Goal: Information Seeking & Learning: Learn about a topic

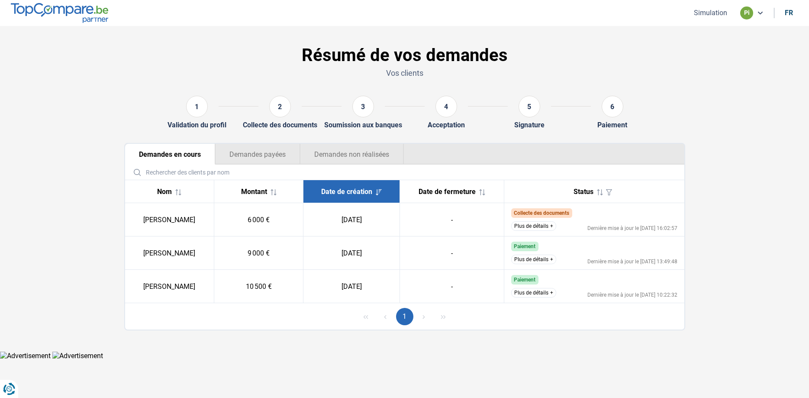
click at [527, 230] on button "Plus de détails" at bounding box center [533, 226] width 45 height 10
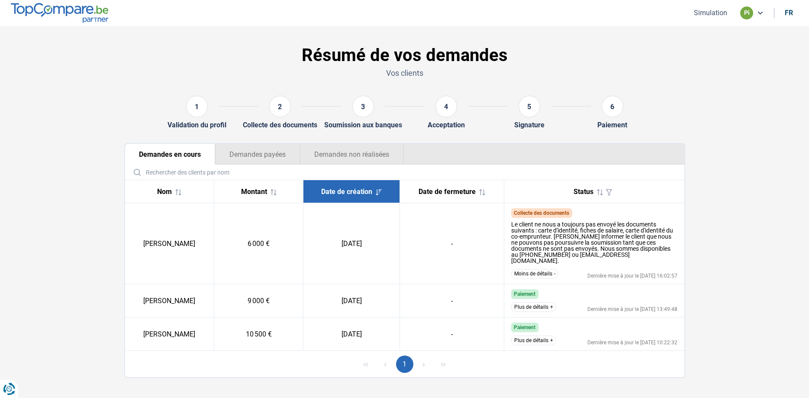
click at [266, 152] on button "Demandes payées" at bounding box center [257, 154] width 85 height 21
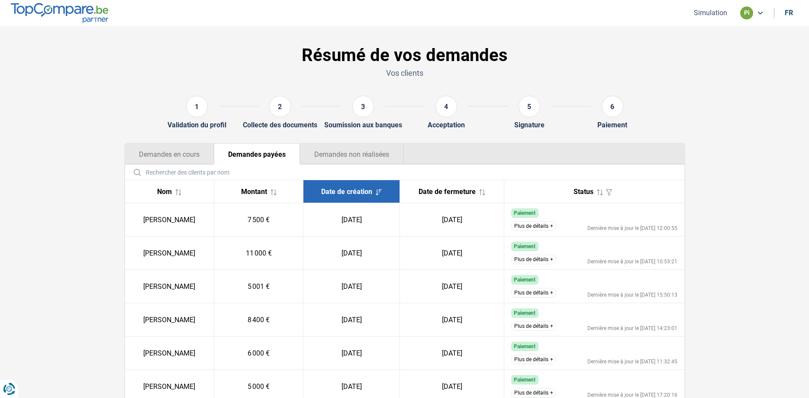
click at [361, 158] on button "Demandes non réalisées" at bounding box center [352, 154] width 104 height 21
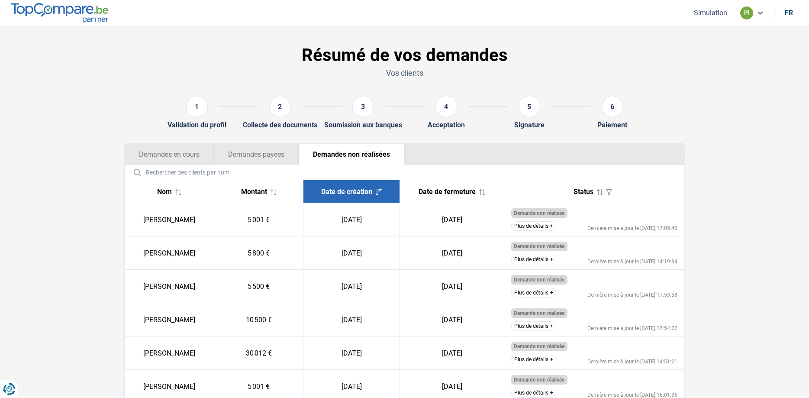
drag, startPoint x: 243, startPoint y: 153, endPoint x: 203, endPoint y: 146, distance: 40.5
click at [240, 152] on button "Demandes payées" at bounding box center [256, 154] width 85 height 21
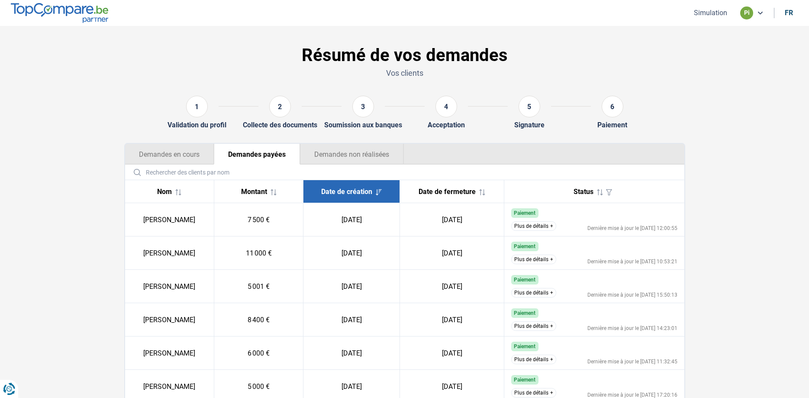
click at [174, 152] on button "Demandes en cours" at bounding box center [169, 154] width 89 height 21
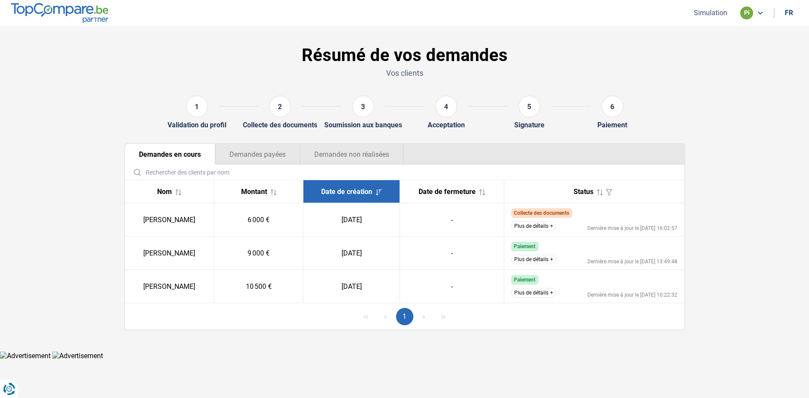
click at [535, 225] on button "Plus de détails" at bounding box center [533, 226] width 45 height 10
